Goal: Information Seeking & Learning: Learn about a topic

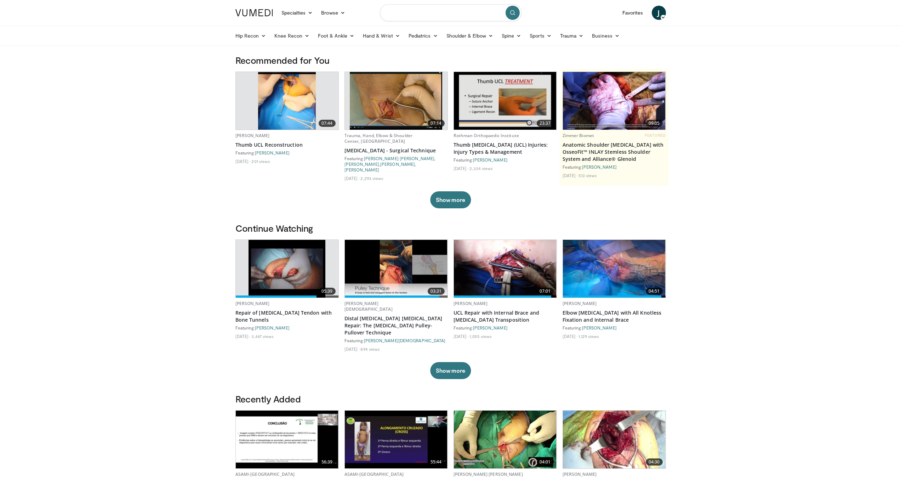
click at [424, 18] on input "Search topics, interventions" at bounding box center [451, 12] width 142 height 17
type input "**********"
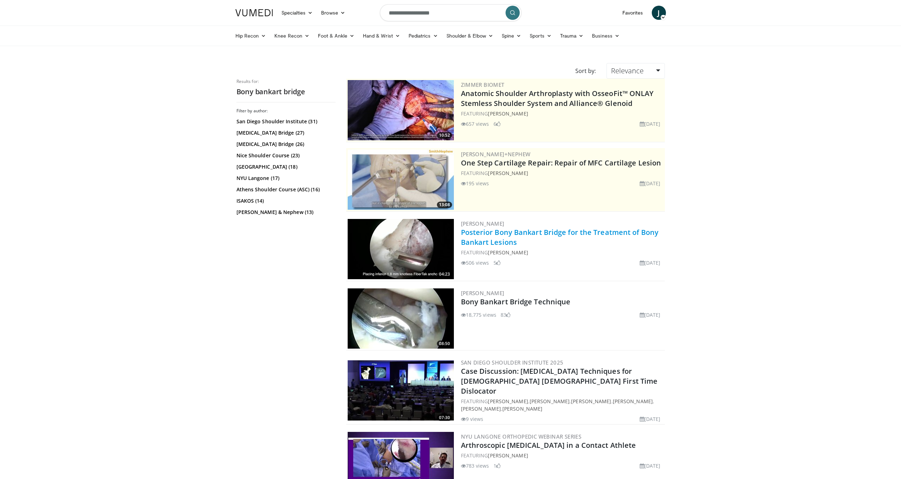
click at [526, 235] on link "Posterior Bony Bankart Bridge for the Treatment of Bony Bankart Lesions" at bounding box center [560, 236] width 198 height 19
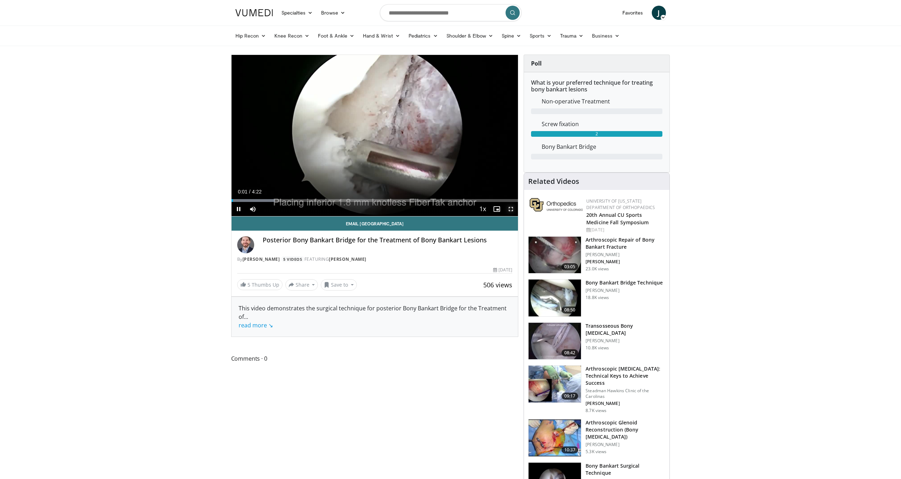
click at [514, 208] on span "Video Player" at bounding box center [511, 209] width 14 height 14
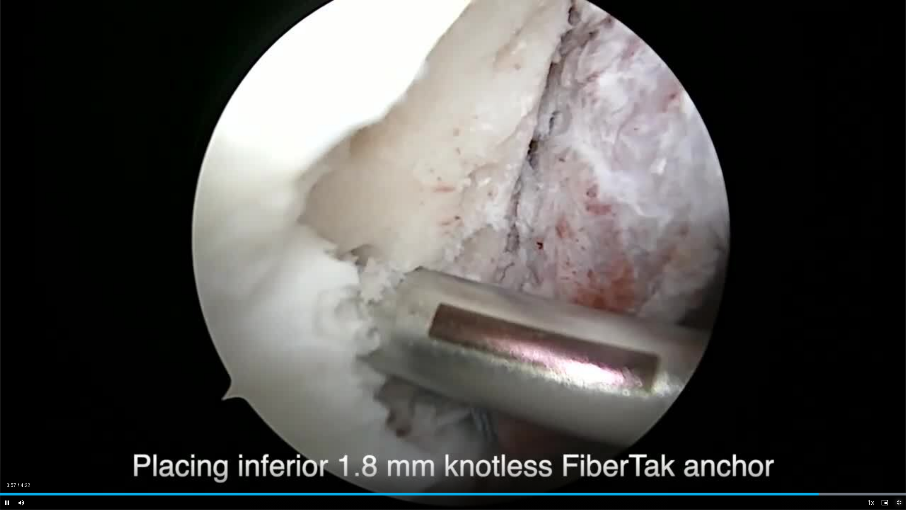
click at [899, 478] on span "Video Player" at bounding box center [899, 502] width 14 height 14
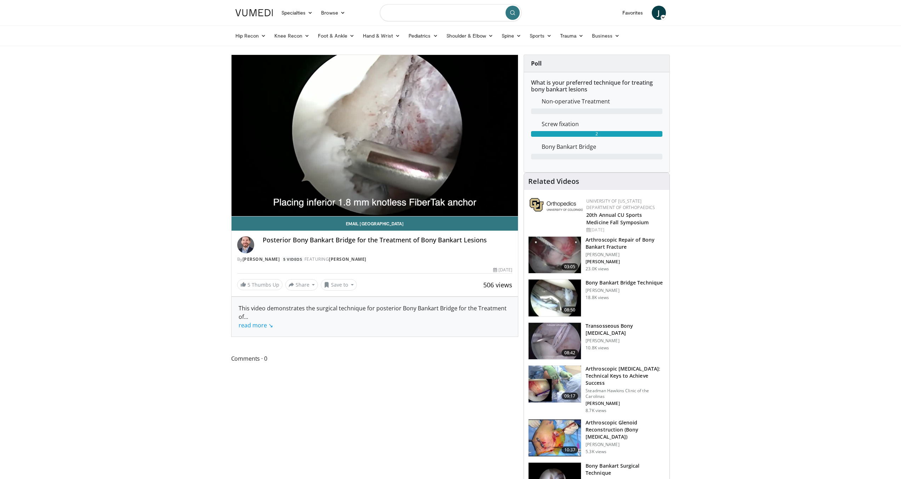
click at [429, 19] on input "Search topics, interventions" at bounding box center [451, 12] width 142 height 17
type input "**********"
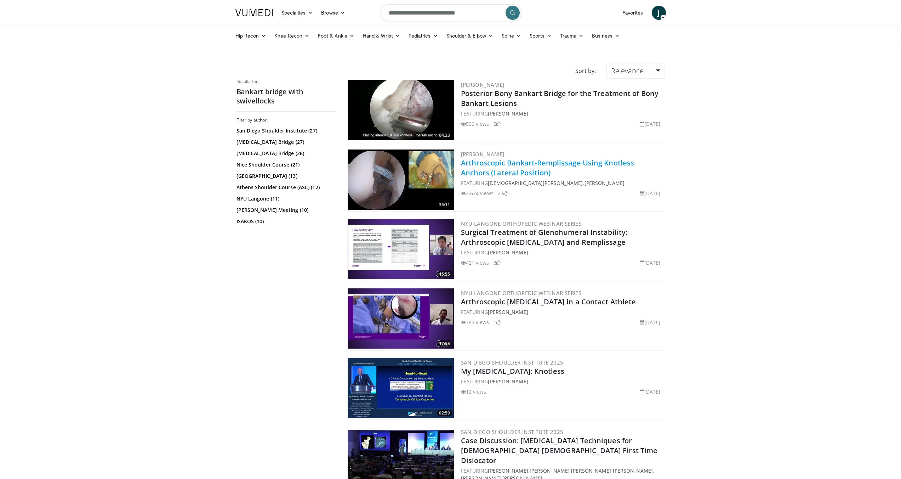
click at [567, 163] on link "Arthroscopic Bankart-Remplissage Using Knotless Anchors (Lateral Position)" at bounding box center [547, 167] width 173 height 19
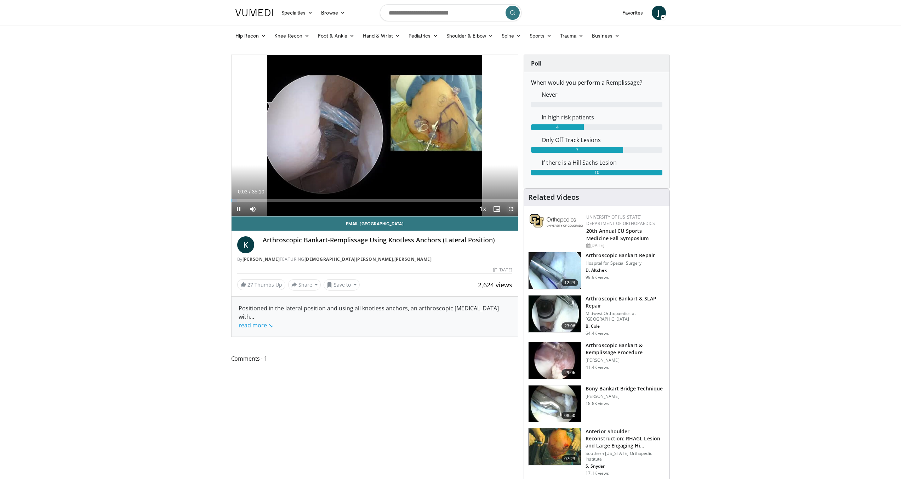
click at [511, 208] on span "Video Player" at bounding box center [511, 209] width 14 height 14
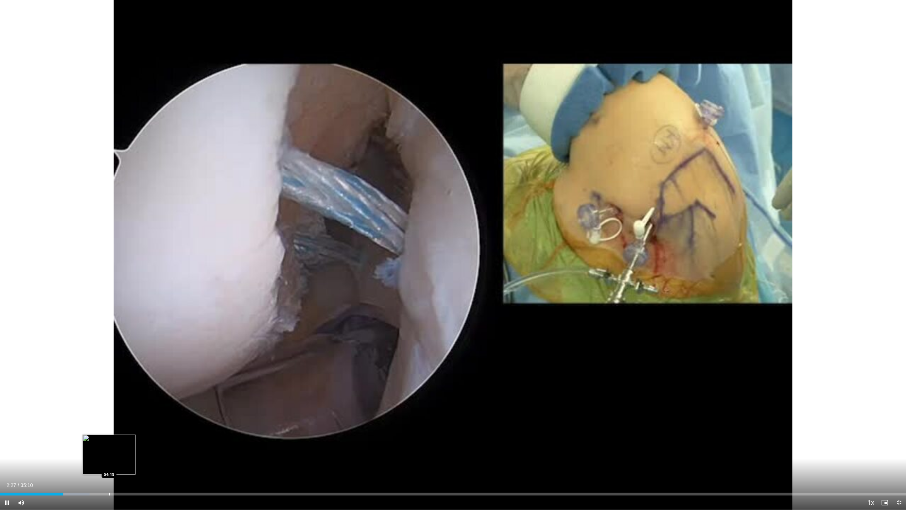
click at [109, 478] on div "Progress Bar" at bounding box center [109, 493] width 1 height 3
click at [136, 478] on div "Progress Bar" at bounding box center [136, 493] width 1 height 3
click at [144, 478] on div "Progress Bar" at bounding box center [143, 493] width 1 height 3
click at [153, 478] on div "Progress Bar" at bounding box center [153, 493] width 1 height 3
click at [170, 478] on div "Current Time 5:56 / Duration 35:10 Pause Skip Backward Skip Forward Mute Loaded…" at bounding box center [453, 502] width 906 height 14
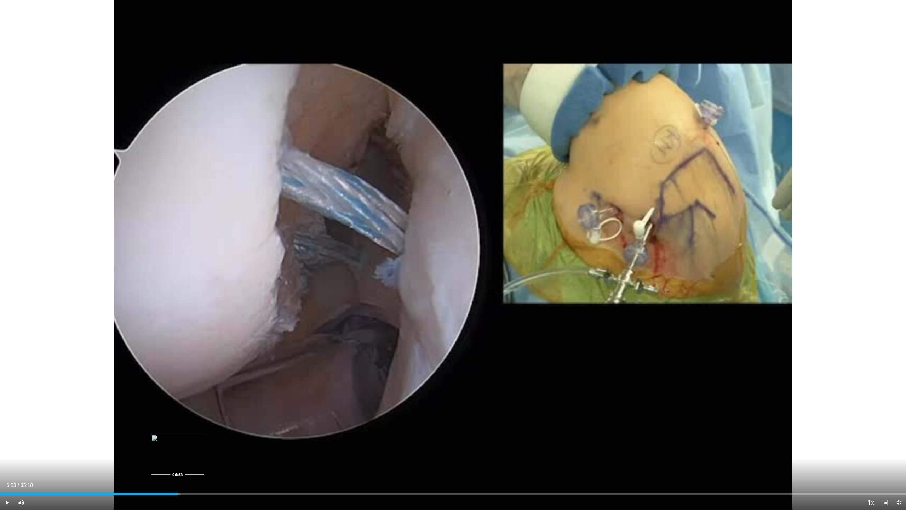
click at [178, 478] on div "Progress Bar" at bounding box center [178, 493] width 1 height 3
click at [203, 478] on div "Loaded : 23.03% 07:01 07:53" at bounding box center [453, 491] width 906 height 7
click at [590, 478] on div "Current Time 22:18 / Duration 35:10 Pause Skip Backward Skip Forward Mute Loade…" at bounding box center [453, 502] width 906 height 14
click at [588, 478] on div "Current Time 22:20 / Duration 35:10 Pause Skip Backward Skip Forward Mute Loade…" at bounding box center [453, 502] width 906 height 14
click at [590, 478] on div "Progress Bar" at bounding box center [590, 493] width 1 height 3
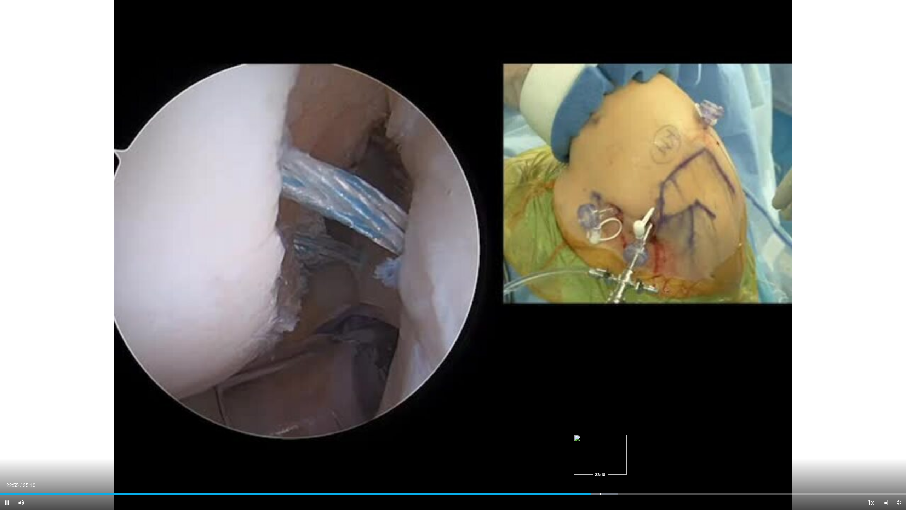
click at [600, 478] on div "Progress Bar" at bounding box center [600, 493] width 1 height 3
click at [614, 478] on div "Current Time 23:18 / Duration 35:10 Pause Skip Backward Skip Forward Mute Loade…" at bounding box center [453, 502] width 906 height 14
click at [630, 478] on div "Current Time 23:19 / Duration 35:10 Pause Skip Backward Skip Forward Mute Loade…" at bounding box center [453, 502] width 906 height 14
click at [627, 478] on div "Progress Bar" at bounding box center [627, 493] width 1 height 3
click at [647, 478] on div "Progress Bar" at bounding box center [647, 493] width 1 height 3
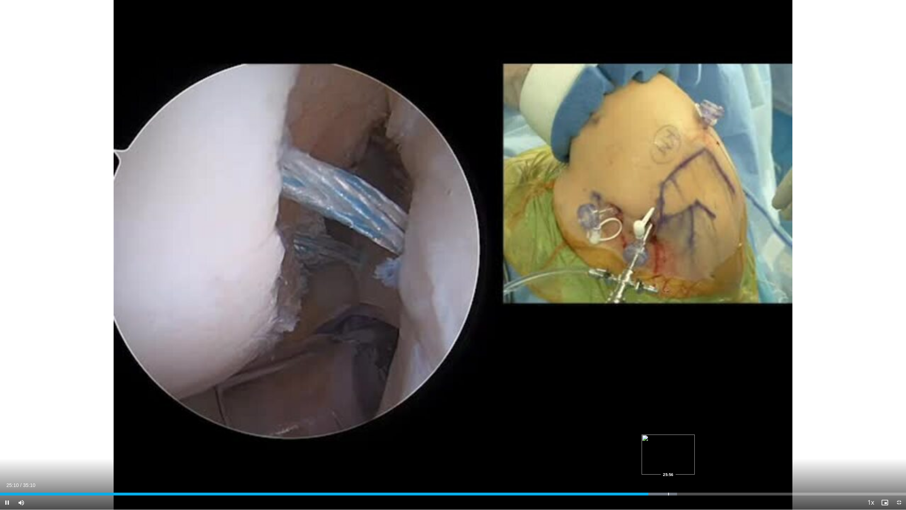
click at [668, 478] on div "Progress Bar" at bounding box center [668, 493] width 1 height 3
click at [685, 478] on div "Progress Bar" at bounding box center [685, 493] width 1 height 3
click at [705, 478] on div "Progress Bar" at bounding box center [705, 493] width 1 height 3
drag, startPoint x: 899, startPoint y: 503, endPoint x: 899, endPoint y: 472, distance: 30.8
click at [899, 478] on span "Video Player" at bounding box center [899, 502] width 14 height 14
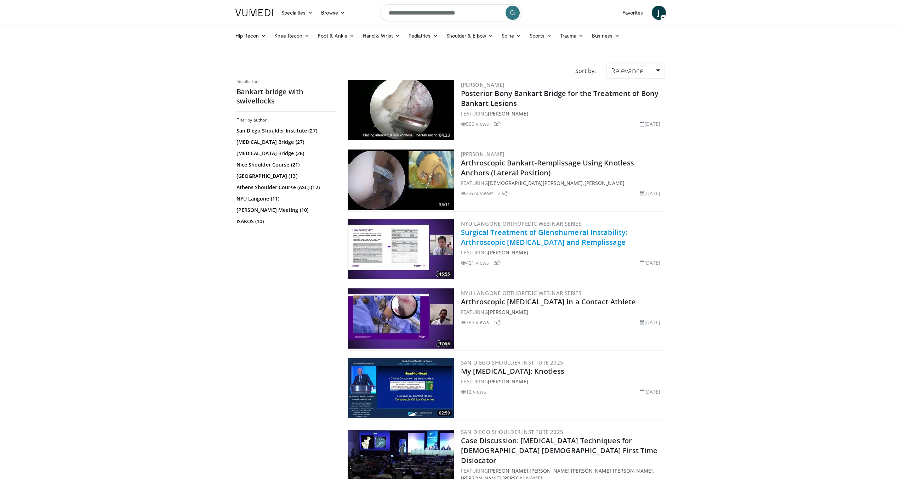
click at [522, 237] on link "Surgical Treatment of Glenohumeral Instability: Arthroscopic [MEDICAL_DATA] and…" at bounding box center [544, 236] width 167 height 19
click at [388, 15] on input "**********" at bounding box center [451, 12] width 142 height 17
type input "**********"
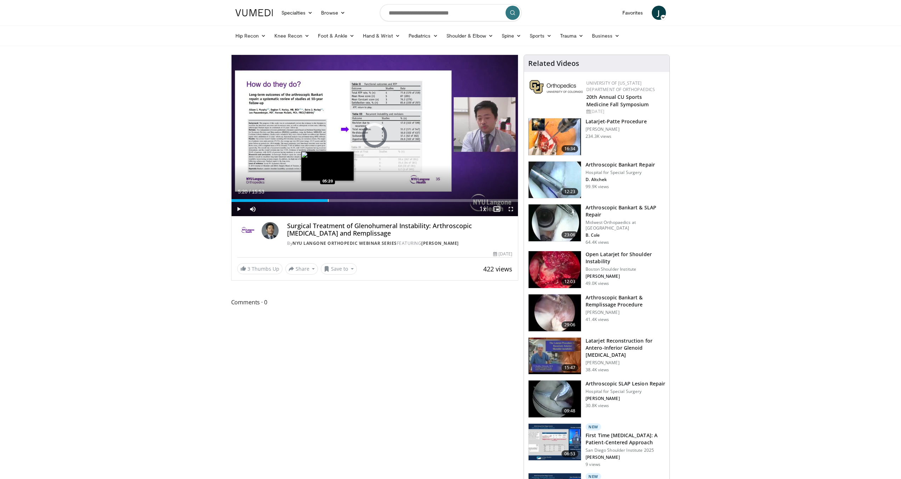
click at [328, 199] on div "Progress Bar" at bounding box center [328, 200] width 1 height 3
click at [341, 199] on div "Progress Bar" at bounding box center [341, 200] width 1 height 3
click at [355, 198] on div "Loaded : 40.55% 06:03 06:53" at bounding box center [374, 198] width 287 height 7
click at [374, 203] on div "Current Time 6:54 / Duration 15:53 Pause Skip Backward Skip Forward Mute Loaded…" at bounding box center [374, 209] width 287 height 14
click at [368, 201] on div "Progress Bar" at bounding box center [368, 200] width 1 height 3
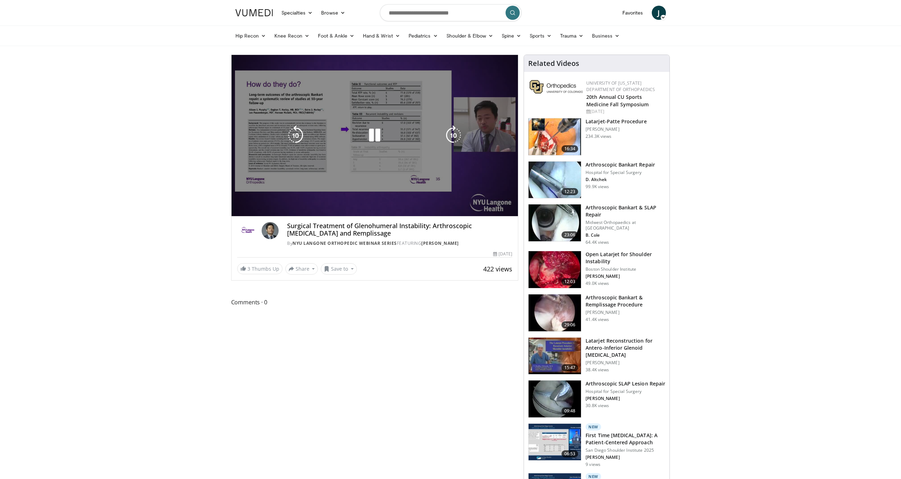
click at [380, 199] on video-js "**********" at bounding box center [374, 135] width 287 height 161
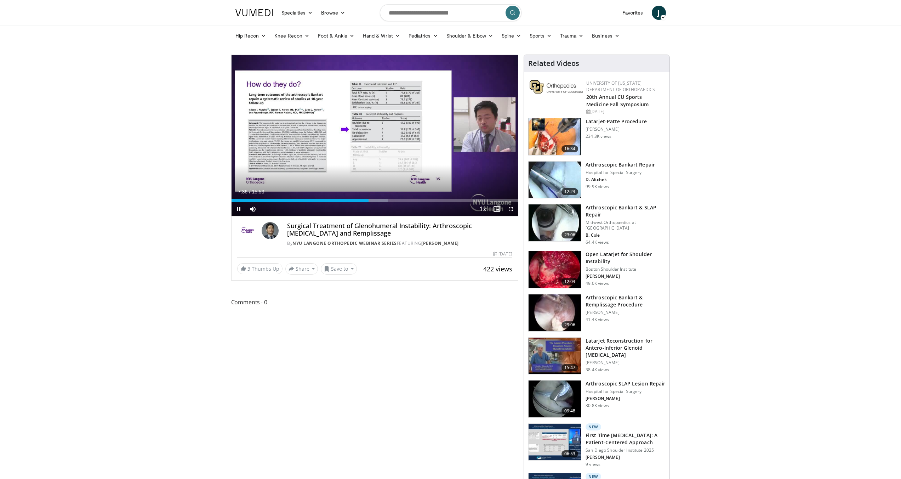
click at [383, 203] on div "Current Time 7:36 / Duration 15:53 Pause Skip Backward Skip Forward Mute Loaded…" at bounding box center [374, 209] width 287 height 14
click at [375, 202] on div "Current Time 7:37 / Duration 15:53 Pause Skip Backward Skip Forward Mute Loaded…" at bounding box center [374, 209] width 287 height 14
click at [381, 203] on div "Current Time 7:39 / Duration 15:53 Pause Skip Backward Skip Forward Mute Loaded…" at bounding box center [374, 209] width 287 height 14
click at [373, 202] on div "Current Time 7:40 / Duration 15:53 Pause Skip Backward Skip Forward Mute Loaded…" at bounding box center [374, 209] width 287 height 14
drag, startPoint x: 370, startPoint y: 202, endPoint x: 387, endPoint y: 202, distance: 17.0
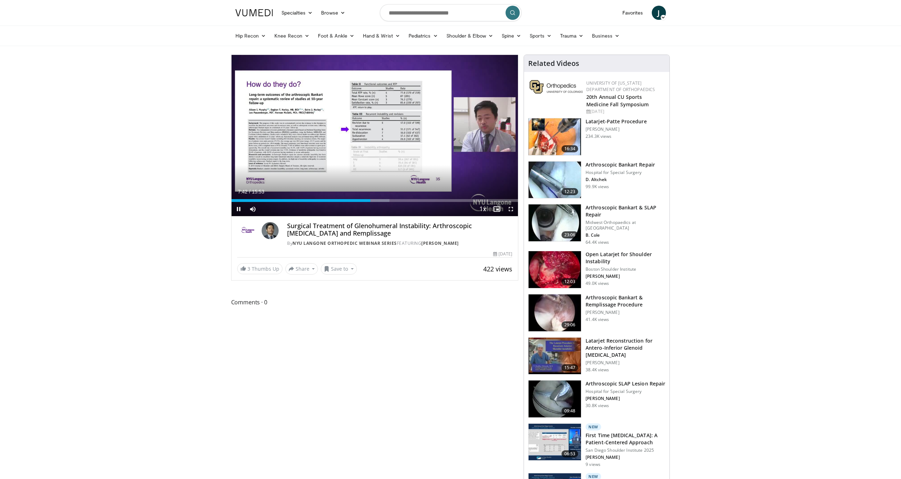
click at [385, 203] on div "Current Time 7:42 / Duration 15:53 Pause Skip Backward Skip Forward Mute Loaded…" at bounding box center [374, 209] width 287 height 14
click at [387, 202] on div "Current Time 7:42 / Duration 15:53 Pause Skip Backward Skip Forward Mute Loaded…" at bounding box center [374, 209] width 287 height 14
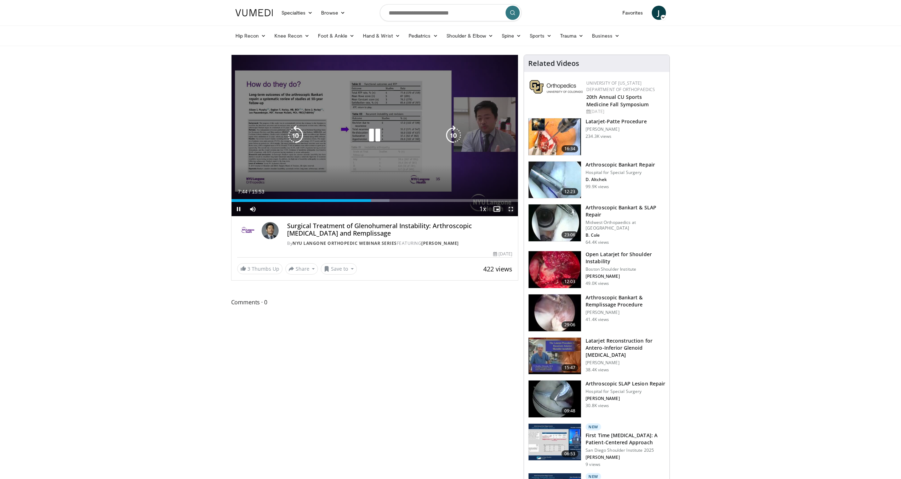
drag, startPoint x: 514, startPoint y: 208, endPoint x: 513, endPoint y: 241, distance: 32.9
click at [514, 208] on span "Video Player" at bounding box center [511, 209] width 14 height 14
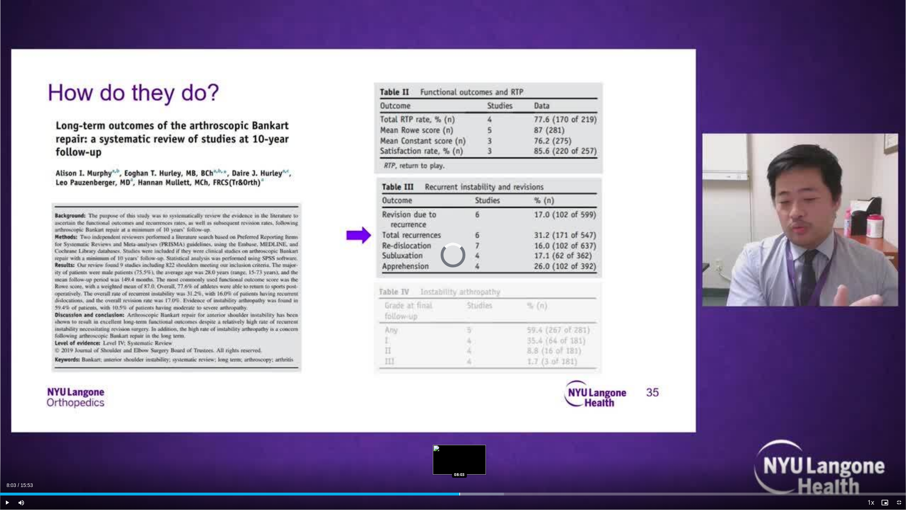
click at [459, 478] on div "Progress Bar" at bounding box center [459, 493] width 1 height 3
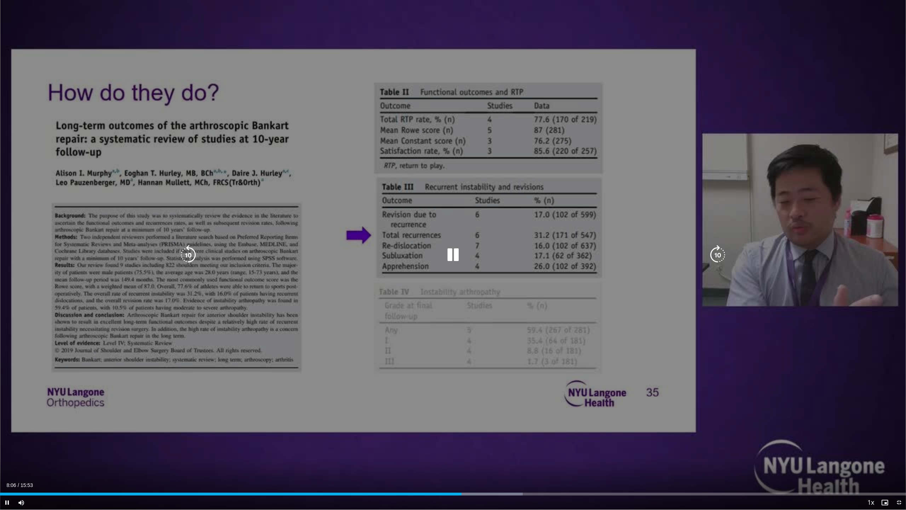
click at [497, 478] on div "Current Time 8:06 / Duration 15:53 Pause Skip Backward Skip Forward Mute Loaded…" at bounding box center [453, 502] width 906 height 14
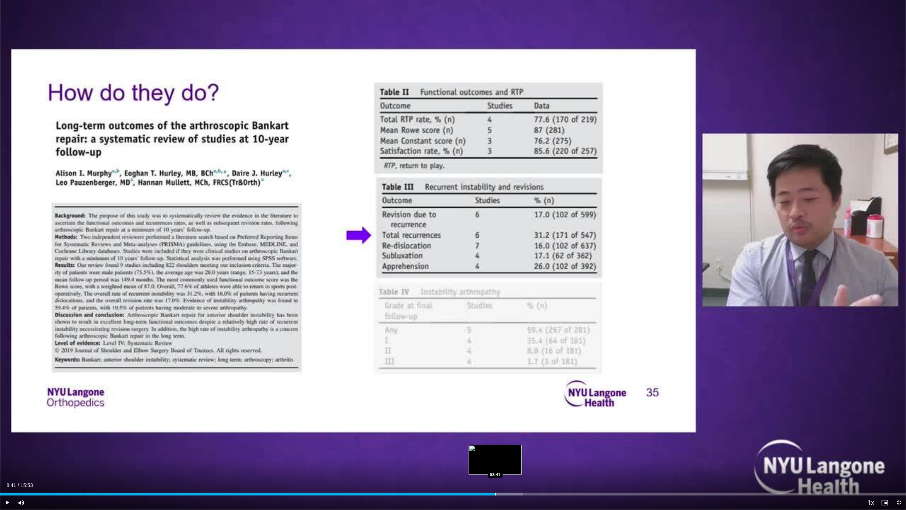
click at [495, 478] on div "Progress Bar" at bounding box center [495, 493] width 1 height 3
click at [506, 478] on div "Progress Bar" at bounding box center [506, 493] width 1 height 3
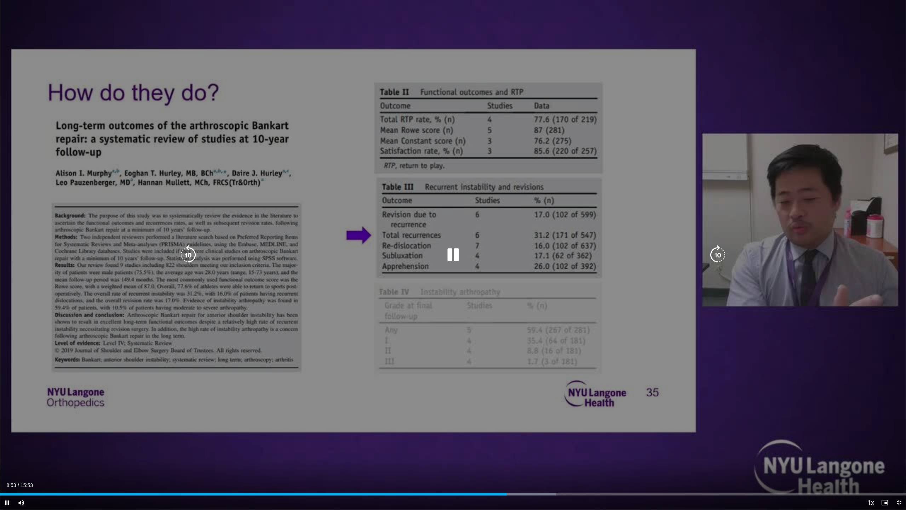
click at [525, 478] on div "Current Time 8:53 / Duration 15:53 Pause Skip Backward Skip Forward Mute Loaded…" at bounding box center [453, 502] width 906 height 14
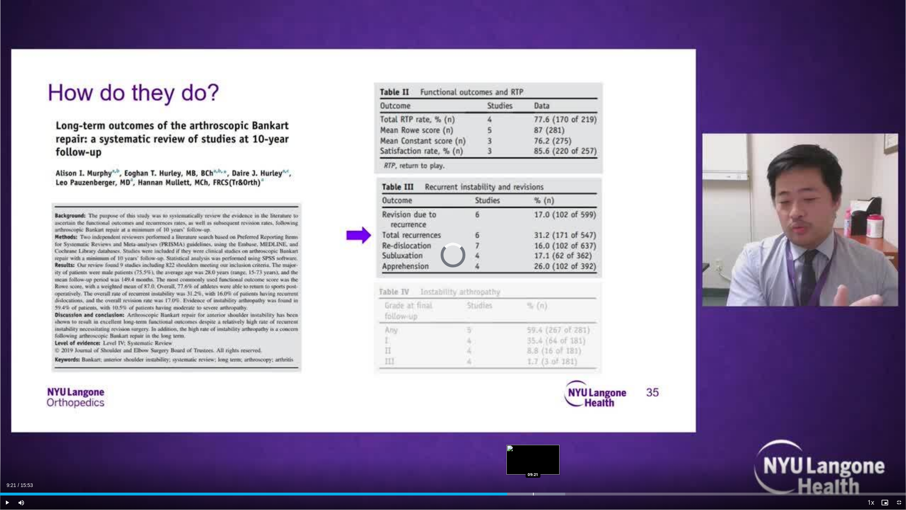
click at [533, 478] on div "Progress Bar" at bounding box center [533, 493] width 1 height 3
click at [550, 478] on div "Progress Bar" at bounding box center [550, 493] width 1 height 3
click at [562, 478] on div "Progress Bar" at bounding box center [561, 493] width 1 height 3
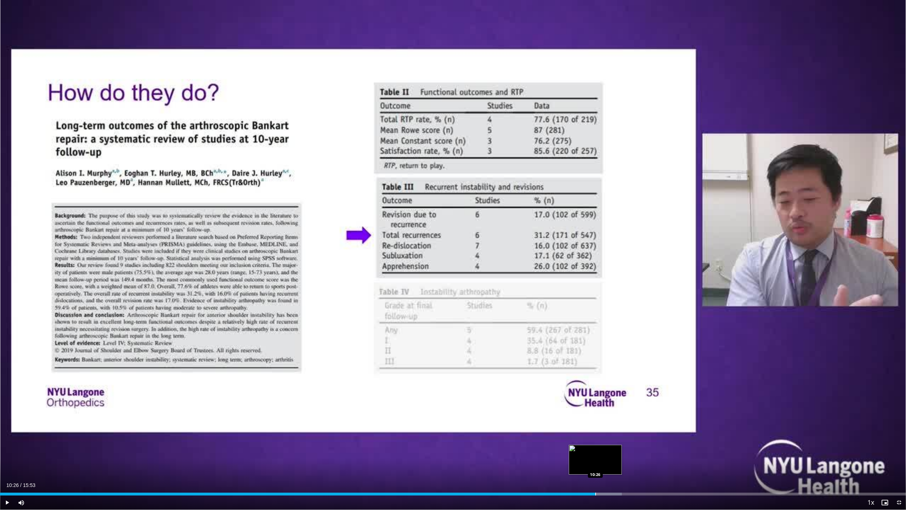
click at [595, 478] on div "Progress Bar" at bounding box center [595, 493] width 1 height 3
click at [614, 478] on div "Current Time 10:27 / Duration 15:53 Pause Skip Backward Skip Forward Mute Loade…" at bounding box center [453, 502] width 906 height 14
click at [626, 478] on div "Progress Bar" at bounding box center [626, 493] width 1 height 3
click at [657, 478] on div "Progress Bar" at bounding box center [657, 493] width 1 height 3
click at [669, 478] on div "Progress Bar" at bounding box center [669, 493] width 1 height 3
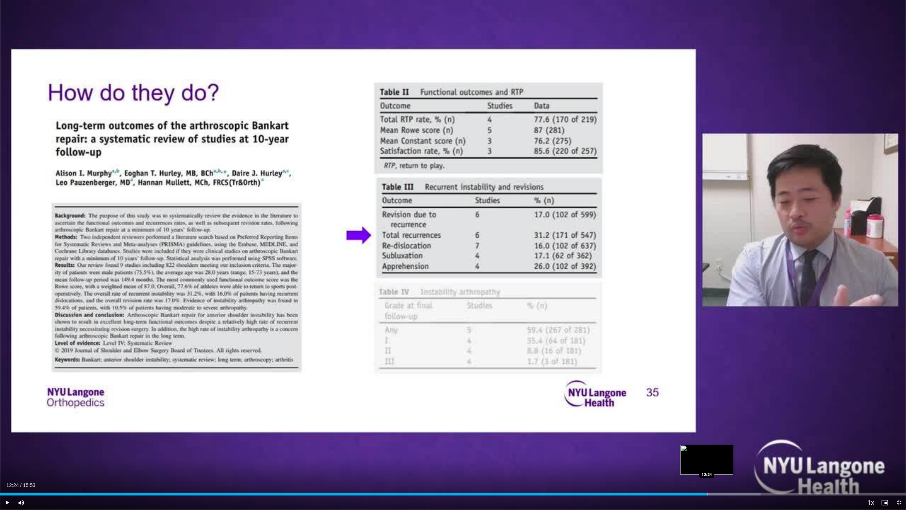
click at [707, 478] on div "Progress Bar" at bounding box center [707, 493] width 1 height 3
click at [698, 478] on div "Progress Bar" at bounding box center [698, 493] width 1 height 3
click at [684, 478] on div "Progress Bar" at bounding box center [684, 493] width 1 height 3
click at [804, 478] on div "Loaded : 91.29% 13:24 14:07" at bounding box center [453, 491] width 906 height 7
click at [828, 478] on div "Progress Bar" at bounding box center [828, 493] width 1 height 3
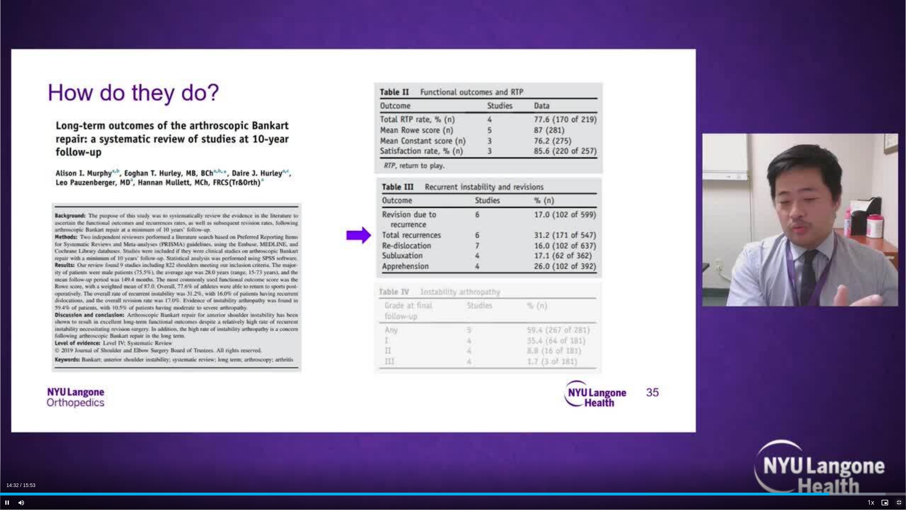
click at [900, 478] on span "Video Player" at bounding box center [899, 502] width 14 height 14
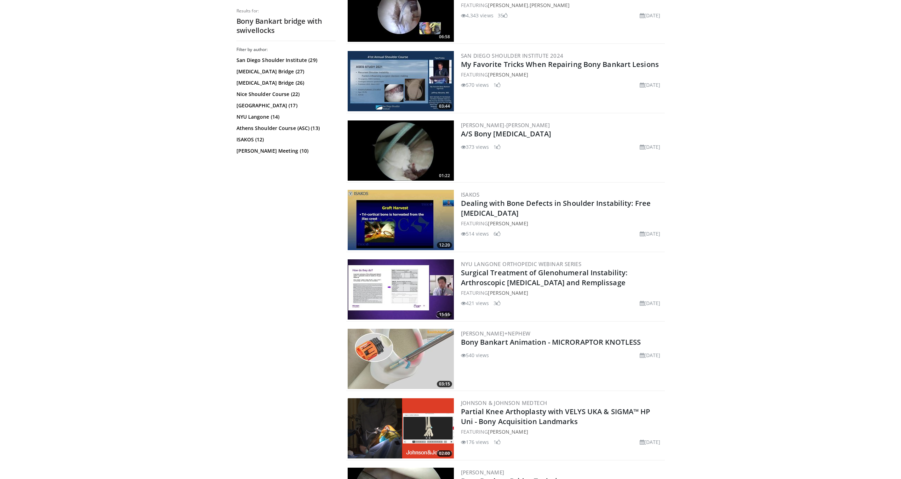
scroll to position [942, 0]
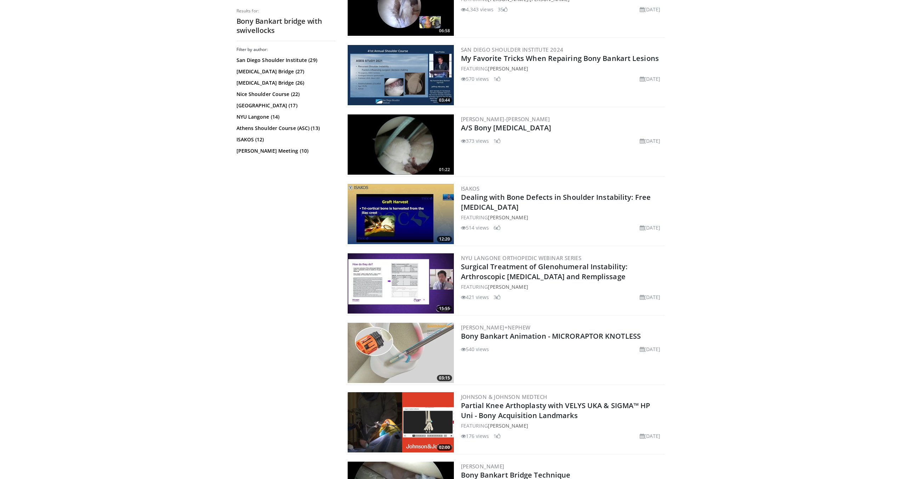
click at [420, 344] on img at bounding box center [401, 352] width 106 height 60
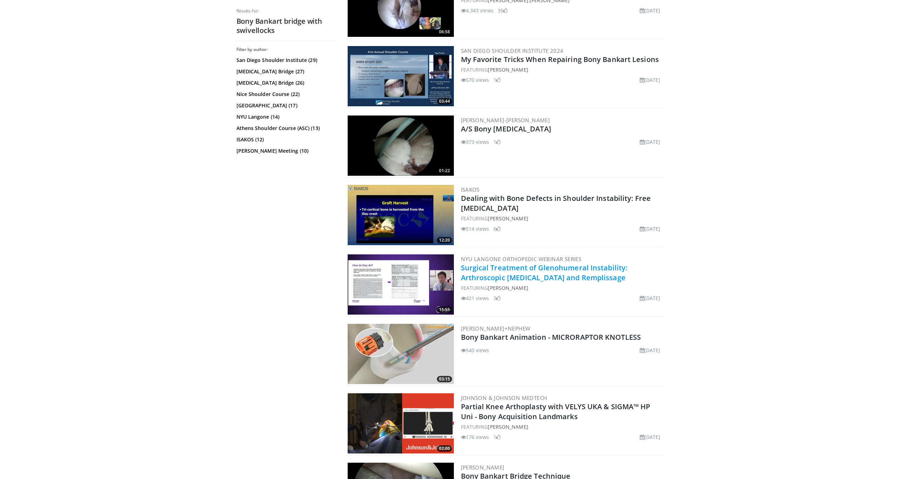
scroll to position [1089, 0]
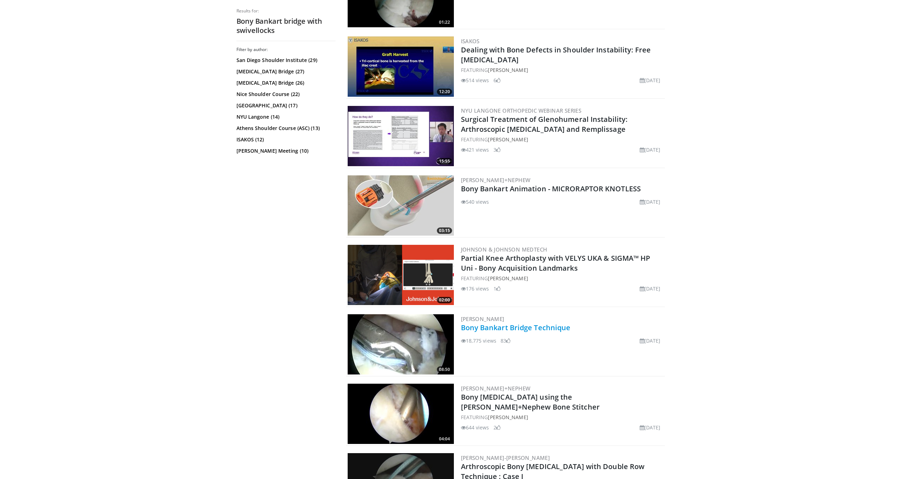
click at [507, 322] on link "Bony Bankart Bridge Technique" at bounding box center [516, 327] width 110 height 10
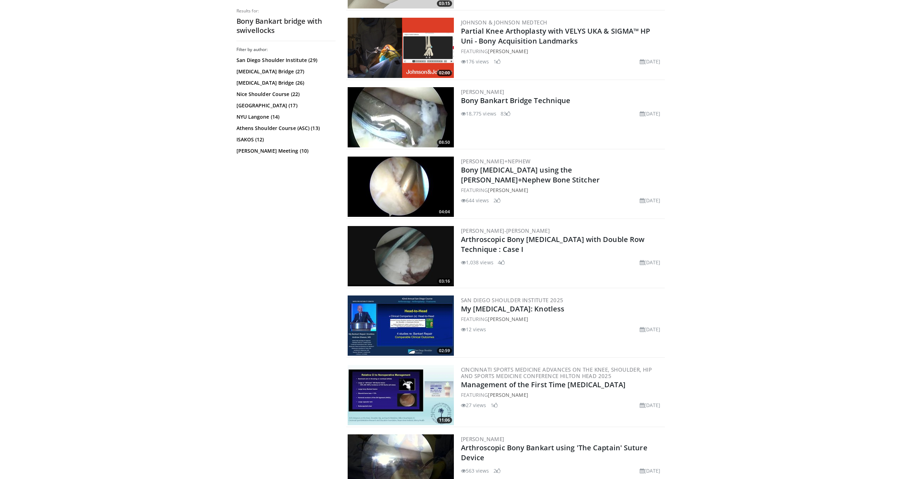
scroll to position [1316, 0]
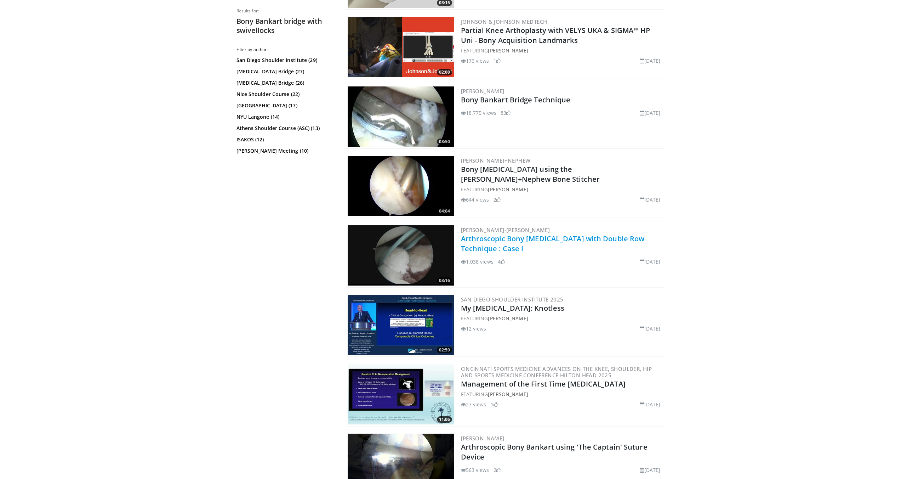
click at [531, 234] on link "Arthroscopic Bony Bankart Repair with Double Row Technique : Case I" at bounding box center [553, 243] width 184 height 19
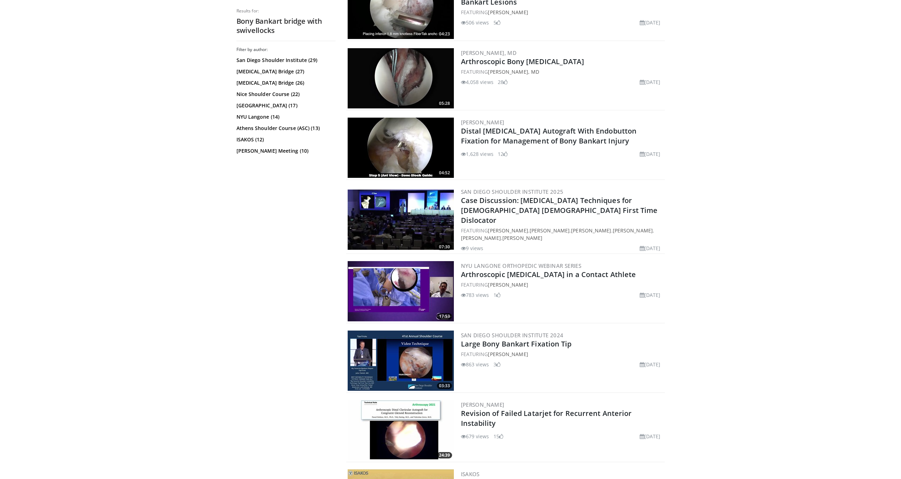
scroll to position [0, 0]
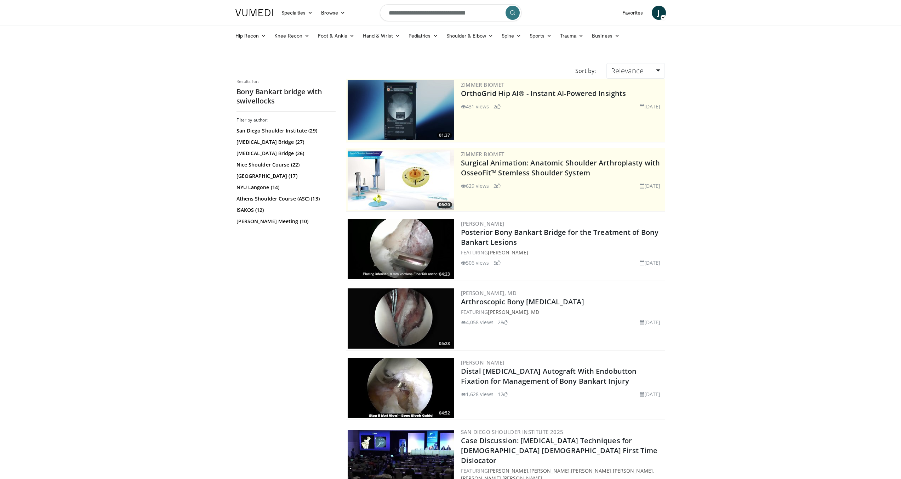
click at [481, 13] on input "**********" at bounding box center [451, 12] width 142 height 17
type input "**********"
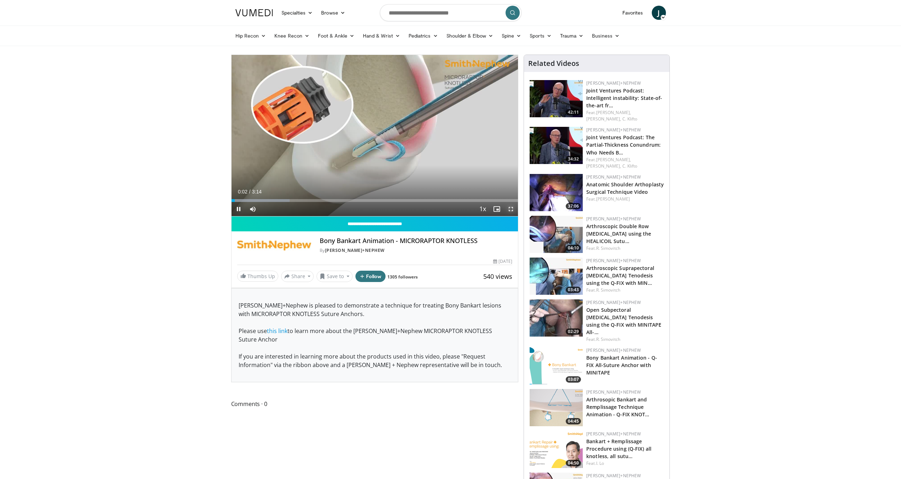
click at [515, 208] on span "Video Player" at bounding box center [511, 209] width 14 height 14
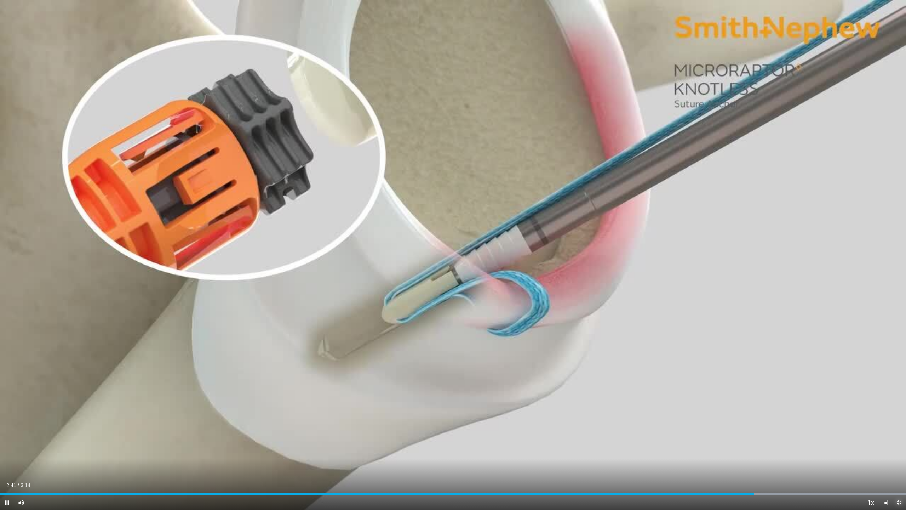
click at [899, 478] on span "Video Player" at bounding box center [899, 502] width 14 height 14
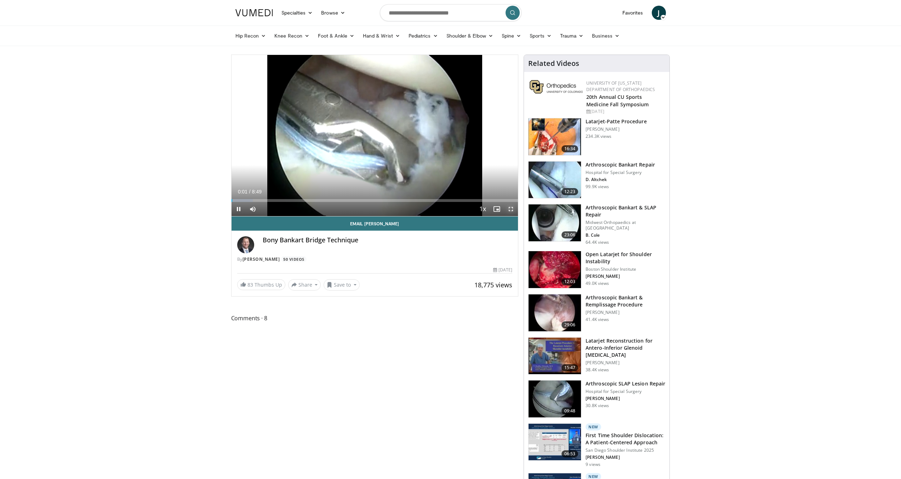
click at [511, 207] on span "Video Player" at bounding box center [511, 209] width 14 height 14
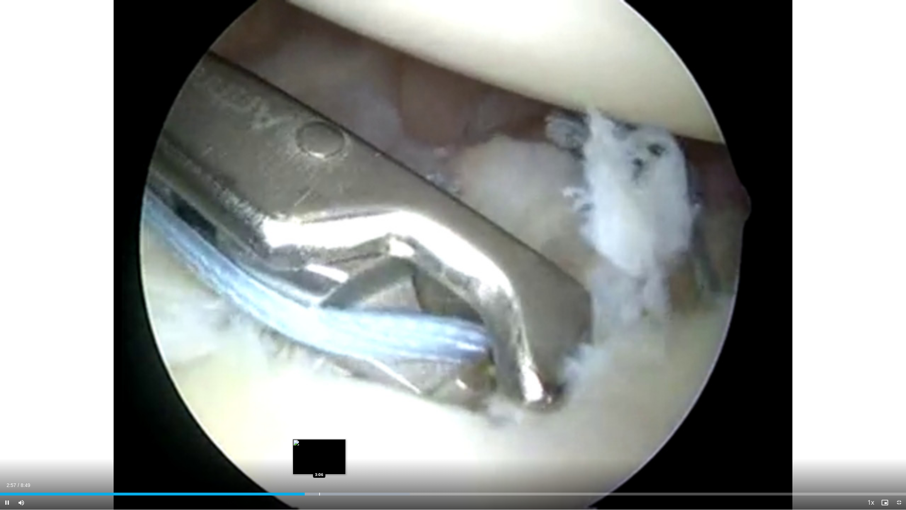
click at [319, 478] on div "Progress Bar" at bounding box center [319, 493] width 1 height 3
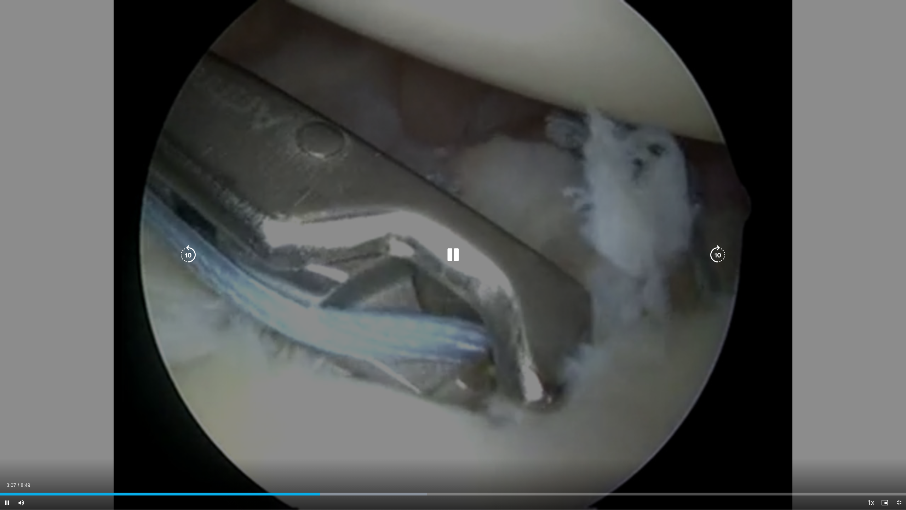
click at [329, 478] on div "Loaded : 47.11% 3:07 3:12" at bounding box center [453, 491] width 906 height 7
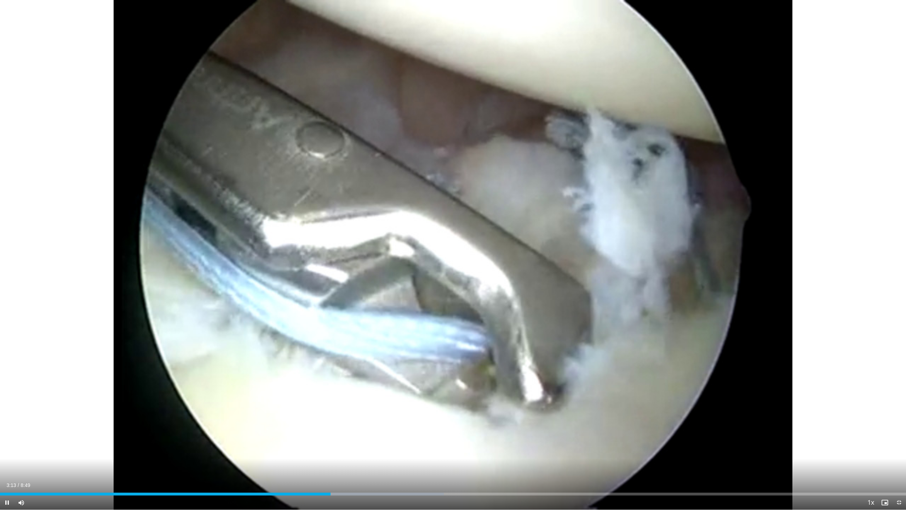
click at [348, 478] on div "Current Time 3:13 / Duration 8:49 Pause Skip Backward Skip Forward Mute Loaded …" at bounding box center [453, 502] width 906 height 14
click at [350, 478] on div "Progress Bar" at bounding box center [350, 493] width 1 height 3
click at [364, 478] on div "Progress Bar" at bounding box center [363, 493] width 1 height 3
click at [378, 478] on div "Progress Bar" at bounding box center [378, 493] width 1 height 3
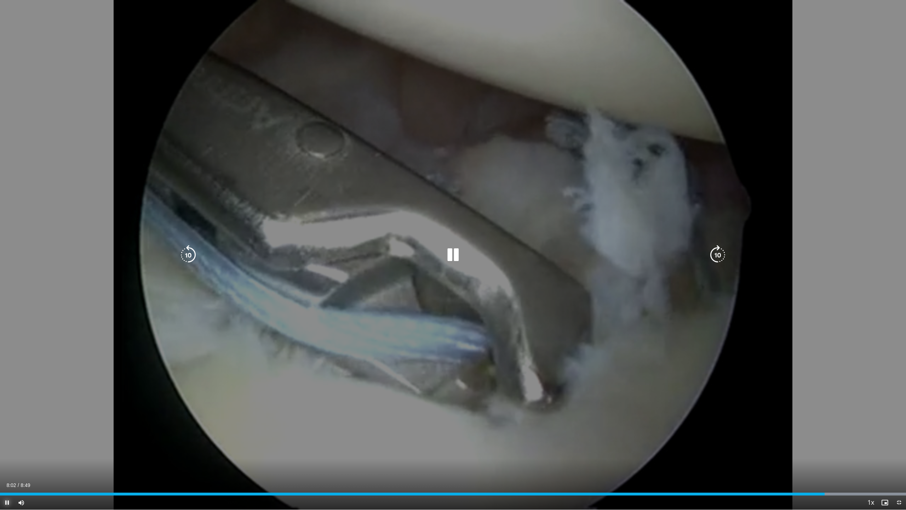
click at [5, 478] on span "Video Player" at bounding box center [7, 502] width 14 height 14
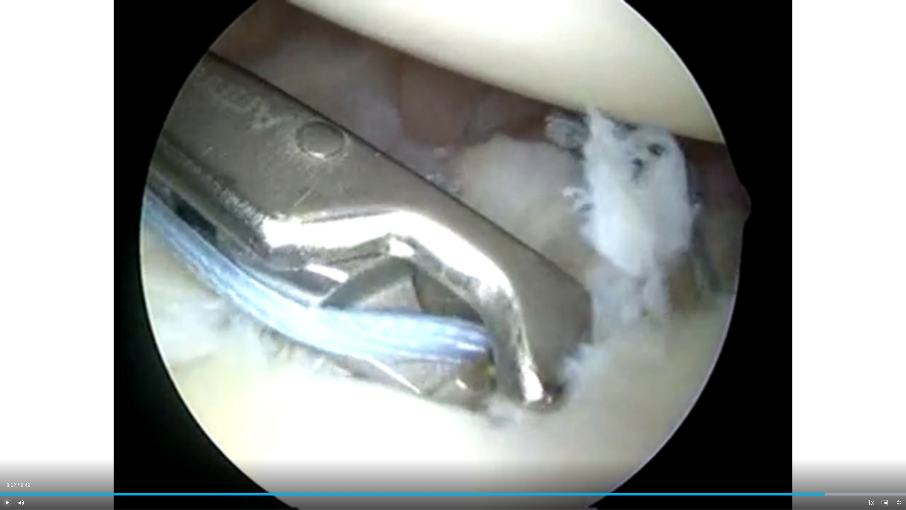
click at [6, 478] on span "Video Player" at bounding box center [7, 502] width 14 height 14
drag, startPoint x: 897, startPoint y: 502, endPoint x: 897, endPoint y: 471, distance: 31.1
click at [897, 478] on span "Video Player" at bounding box center [899, 502] width 14 height 14
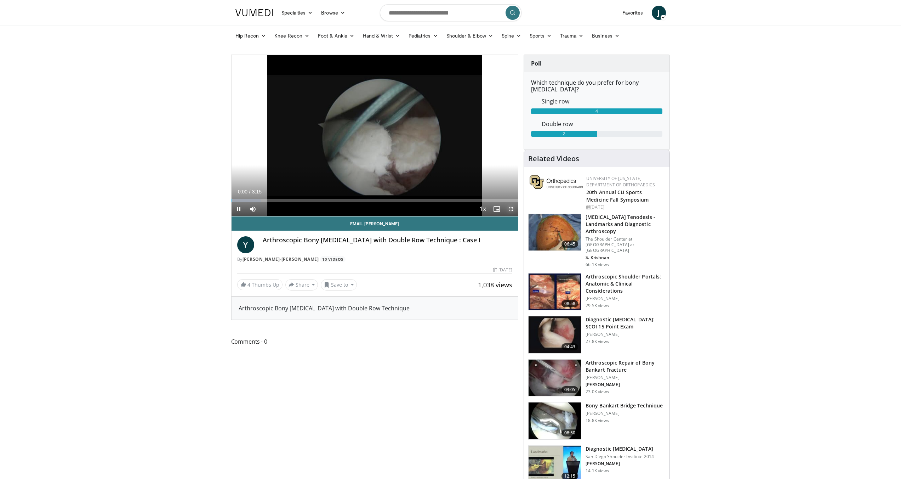
click at [509, 210] on span "Video Player" at bounding box center [511, 209] width 14 height 14
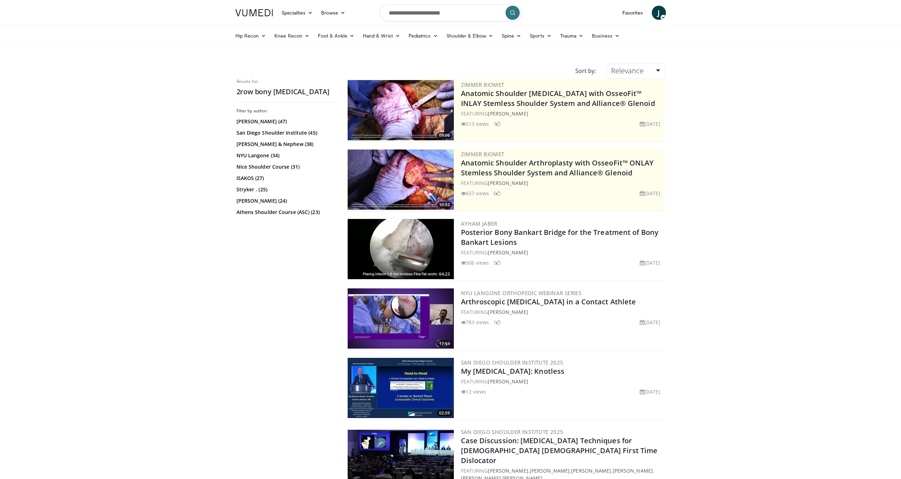
click at [393, 13] on input "**********" at bounding box center [451, 12] width 142 height 17
type input "**********"
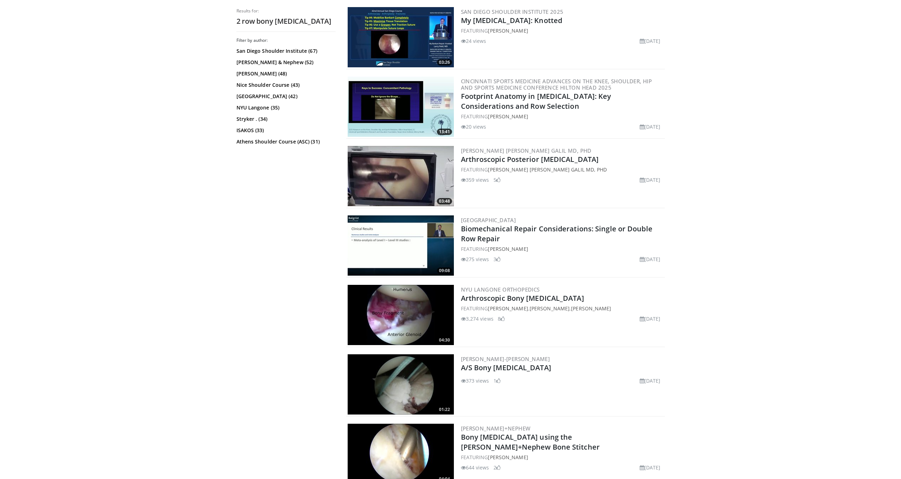
scroll to position [1055, 0]
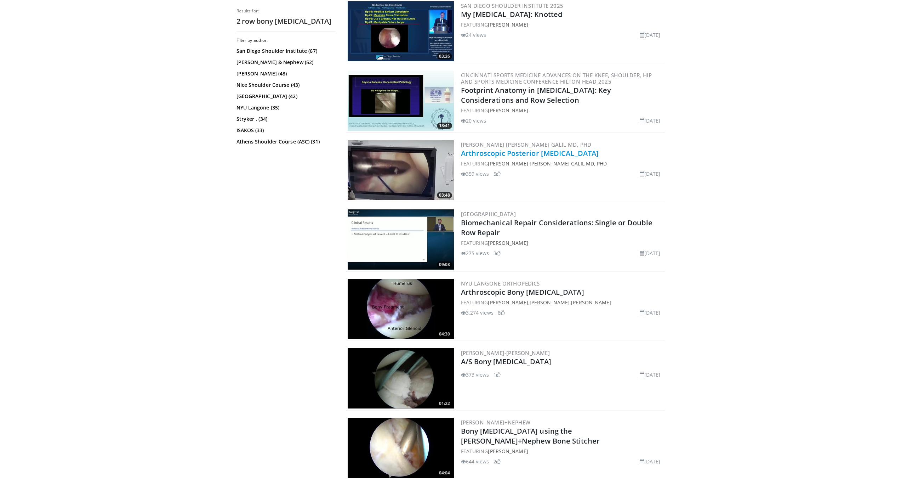
click at [528, 148] on link "Arthroscopic Posterior [MEDICAL_DATA]" at bounding box center [530, 153] width 138 height 10
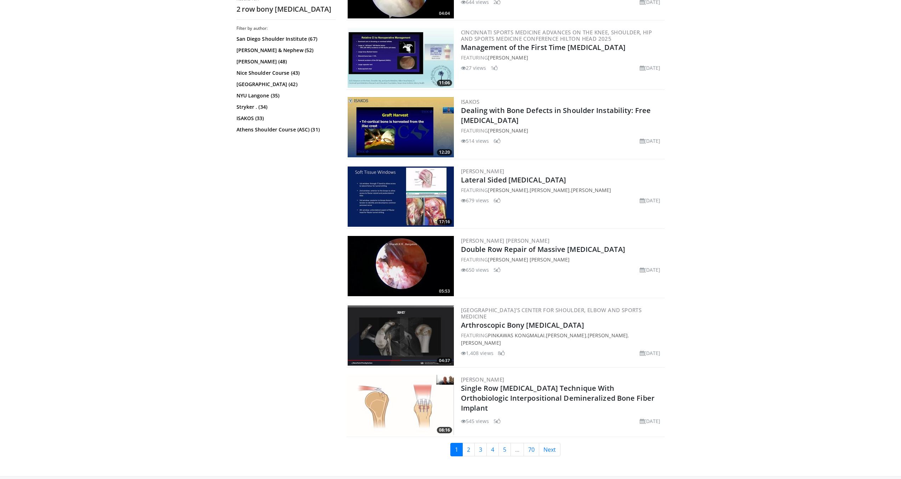
scroll to position [1546, 0]
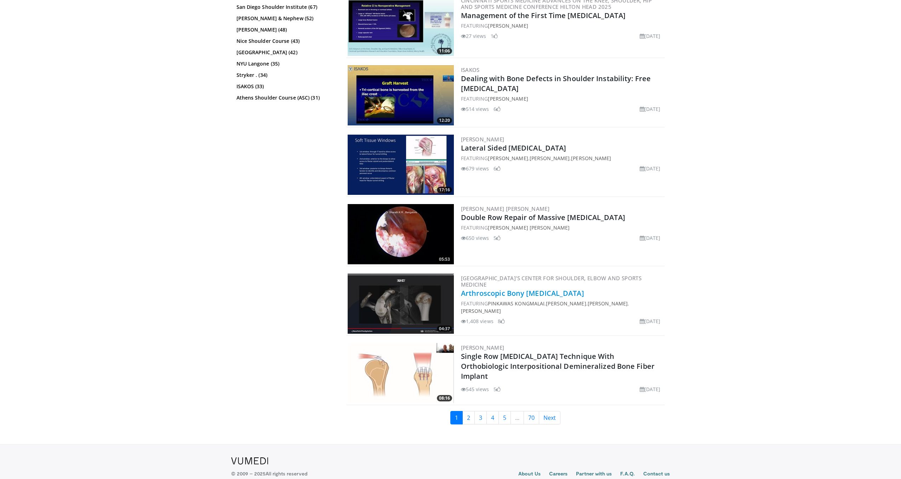
click at [530, 288] on link "Arthroscopic Bony [MEDICAL_DATA]" at bounding box center [522, 293] width 123 height 10
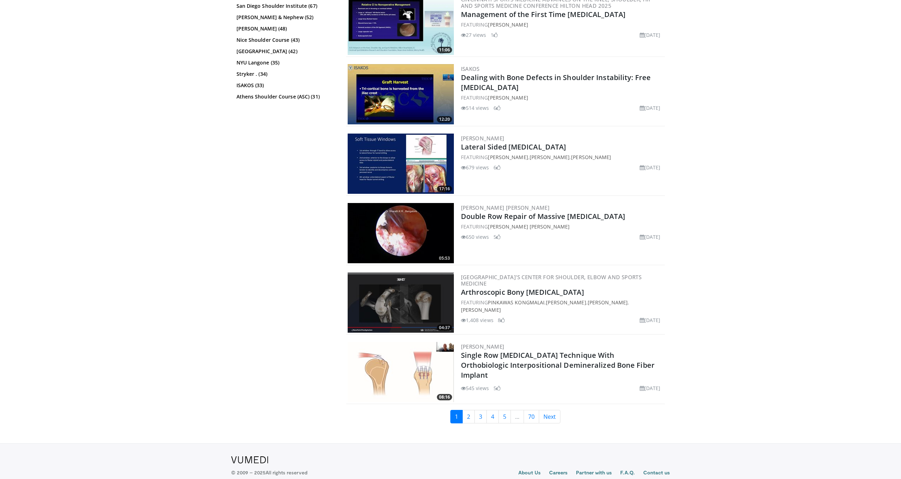
scroll to position [1547, 0]
click at [471, 410] on link "2" at bounding box center [468, 415] width 12 height 13
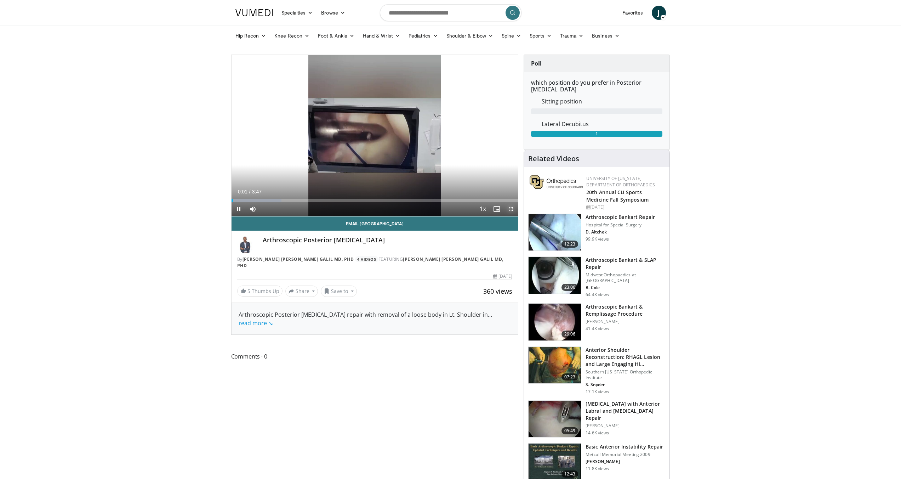
click at [508, 208] on span "Video Player" at bounding box center [511, 209] width 14 height 14
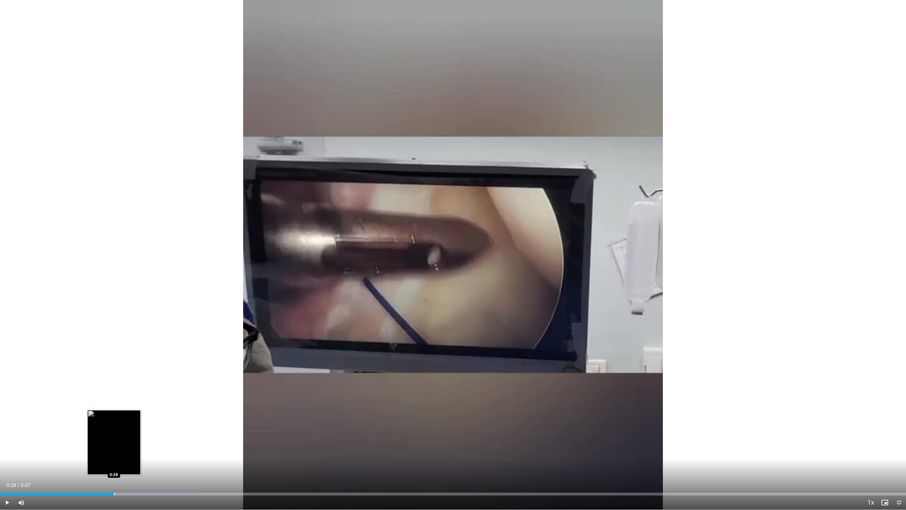
click at [114, 478] on div "Progress Bar" at bounding box center [114, 493] width 1 height 3
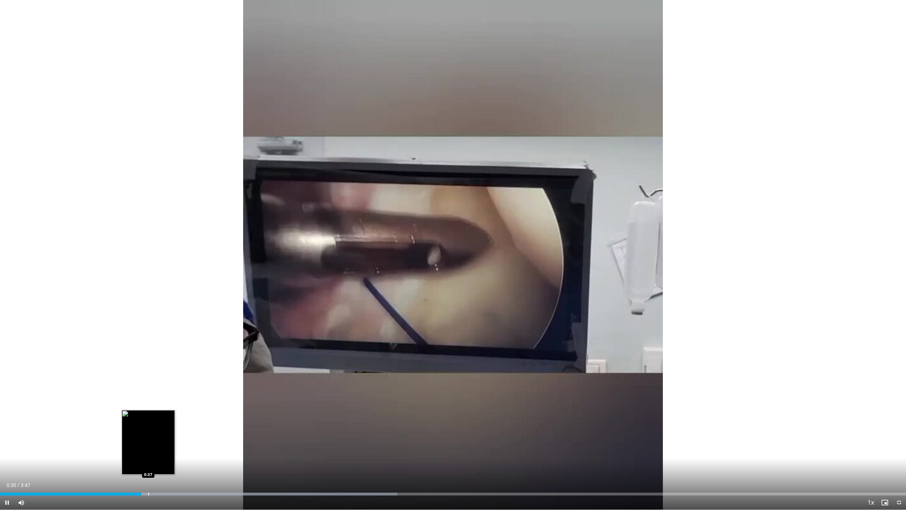
click at [149, 478] on div "Progress Bar" at bounding box center [148, 493] width 1 height 3
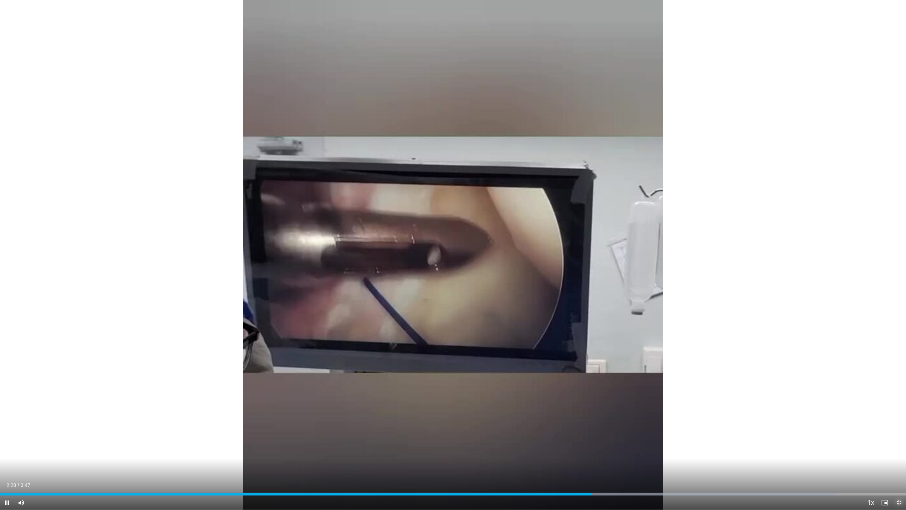
click at [899, 478] on span "Video Player" at bounding box center [899, 502] width 14 height 14
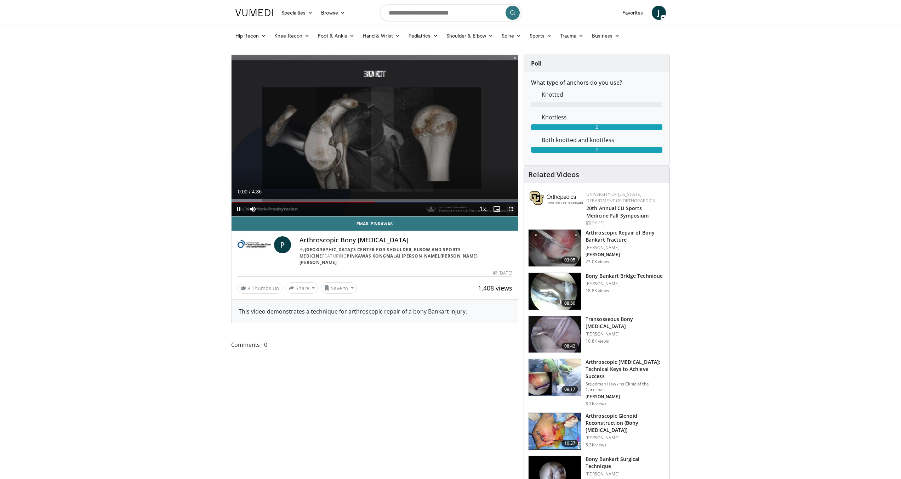
click at [508, 208] on span "Video Player" at bounding box center [511, 209] width 14 height 14
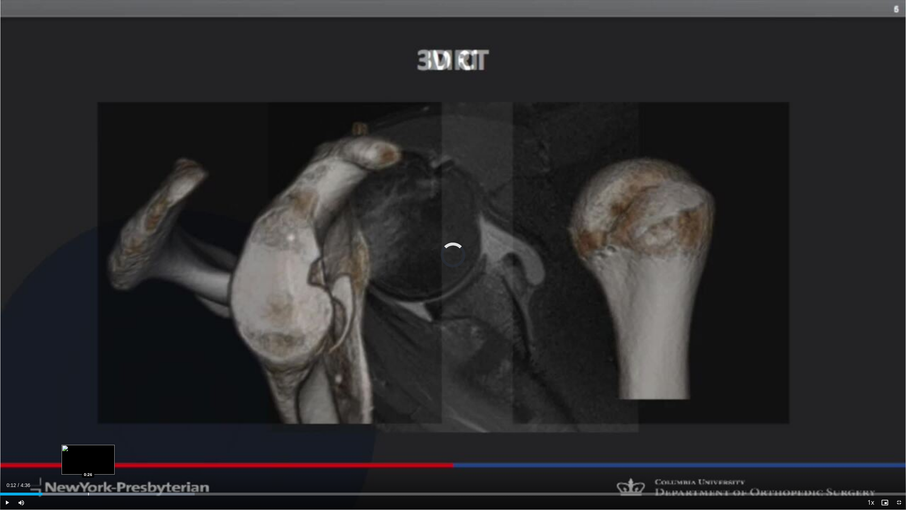
click at [87, 478] on div "Progress Bar" at bounding box center [97, 493] width 195 height 3
click at [97, 478] on div "Progress Bar" at bounding box center [97, 493] width 1 height 3
click at [105, 478] on video-js "**********" at bounding box center [453, 255] width 906 height 510
click at [123, 478] on div "Current Time 0:30 / Duration 4:36 Pause Skip Backward Skip Forward Mute Loaded …" at bounding box center [453, 502] width 906 height 14
click at [133, 478] on div "Progress Bar" at bounding box center [133, 493] width 1 height 3
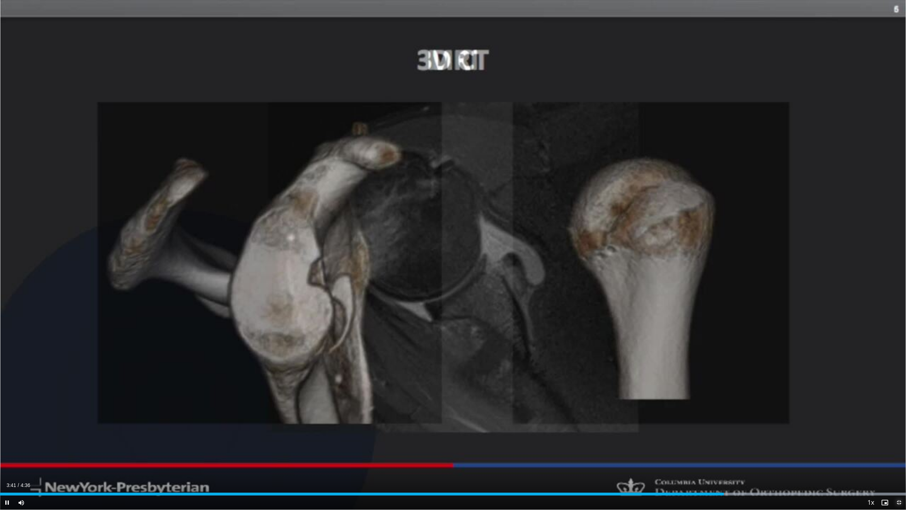
click at [895, 478] on span "Video Player" at bounding box center [899, 502] width 14 height 14
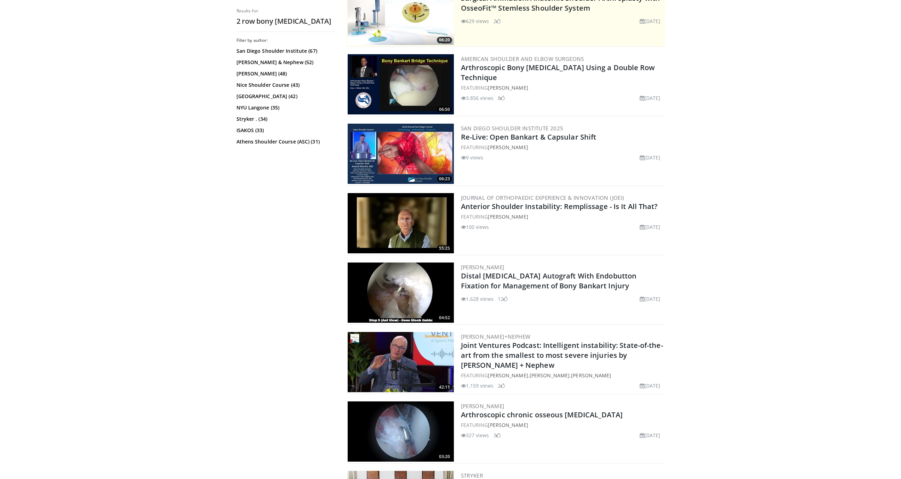
scroll to position [275, 0]
